Goal: Navigation & Orientation: Go to known website

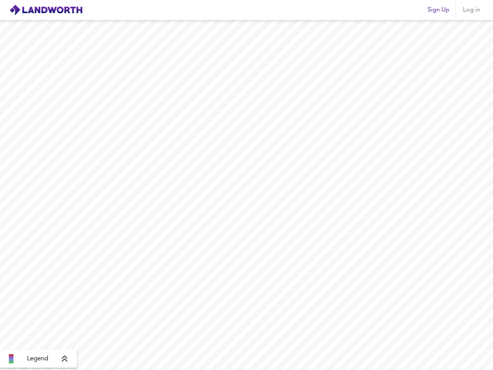
click at [46, 10] on img at bounding box center [46, 10] width 74 height 12
click at [438, 10] on span "Sign Up" at bounding box center [438, 10] width 22 height 11
click at [471, 10] on span "Log in" at bounding box center [471, 10] width 18 height 11
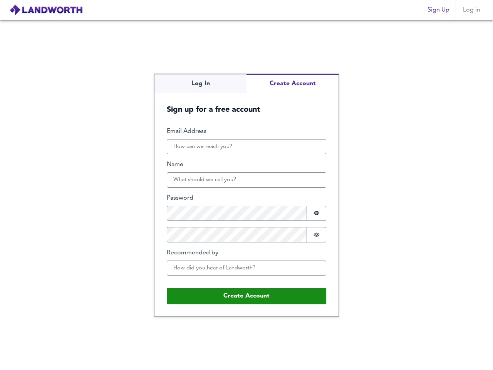
click at [39, 359] on div "Log In Create Account Sign up for a free account Email Address Name Password Pa…" at bounding box center [246, 195] width 493 height 350
